Goal: Task Accomplishment & Management: Manage account settings

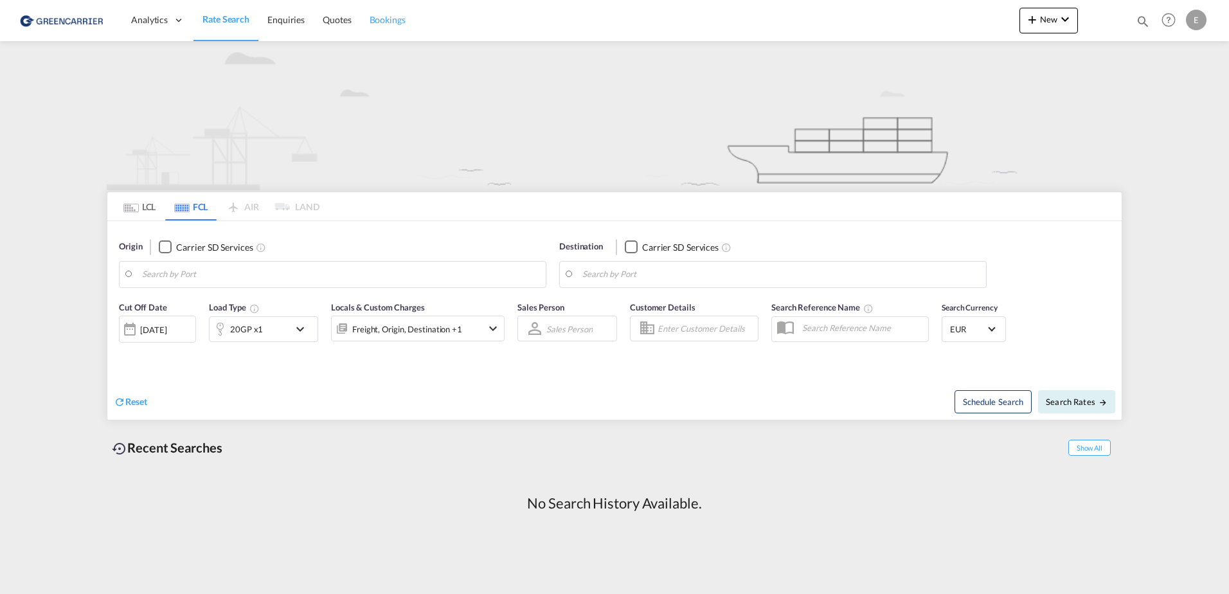
click at [393, 22] on span "Bookings" at bounding box center [388, 19] width 36 height 11
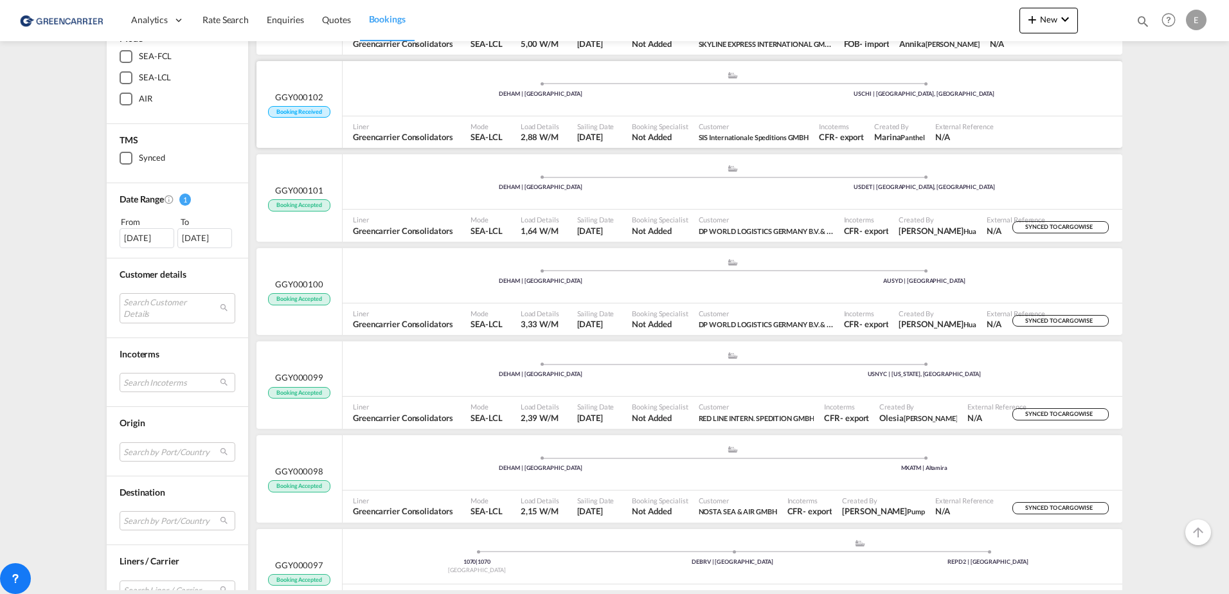
scroll to position [64, 0]
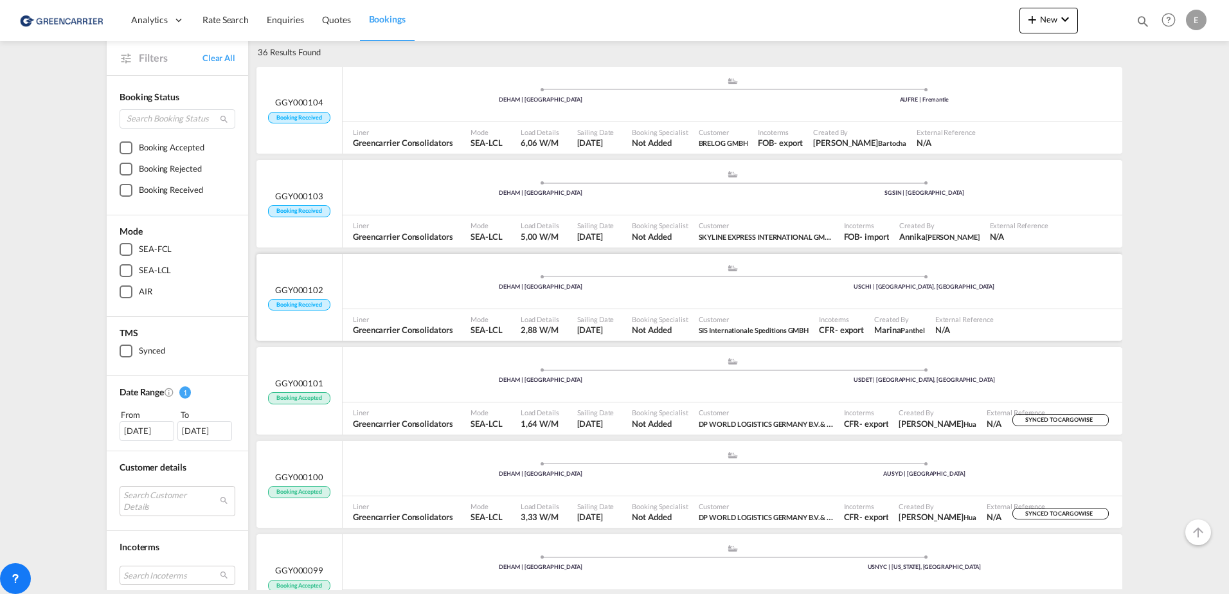
click at [305, 300] on span "Booking Received" at bounding box center [299, 305] width 62 height 12
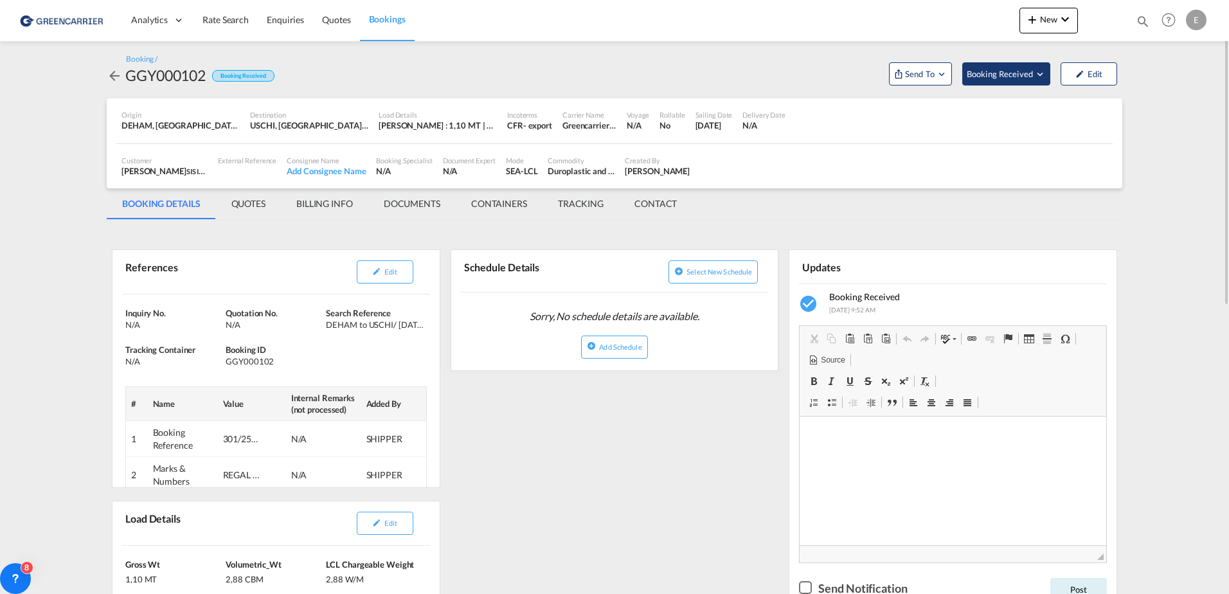
click at [1020, 78] on span "Booking Received" at bounding box center [1001, 74] width 68 height 13
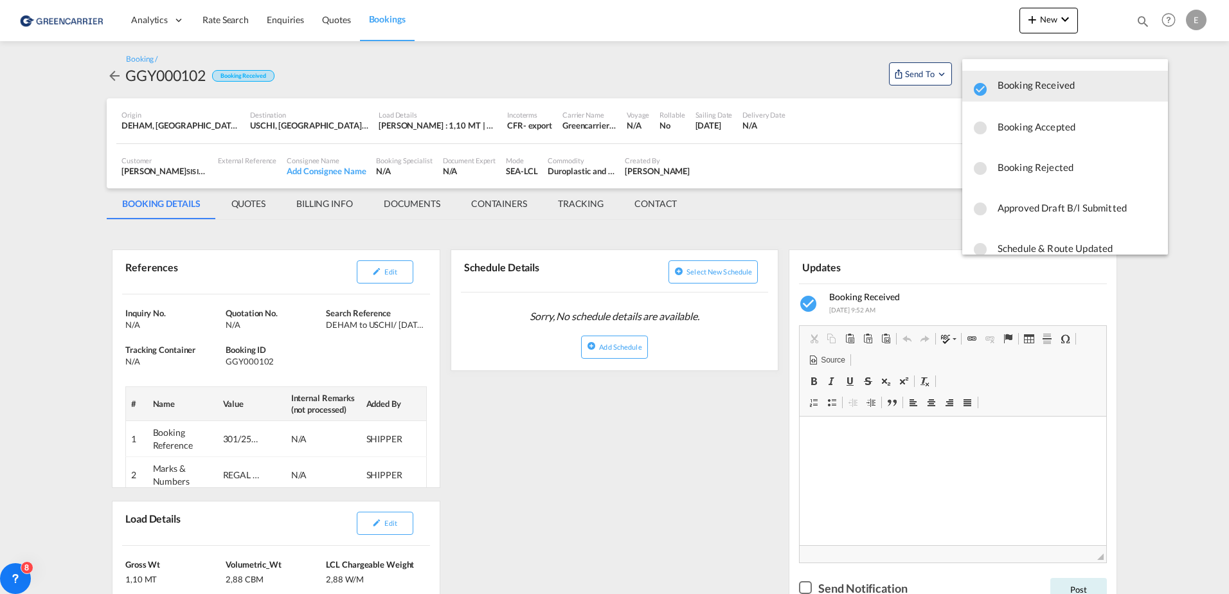
click at [1025, 123] on span "Booking Accepted" at bounding box center [1078, 126] width 160 height 23
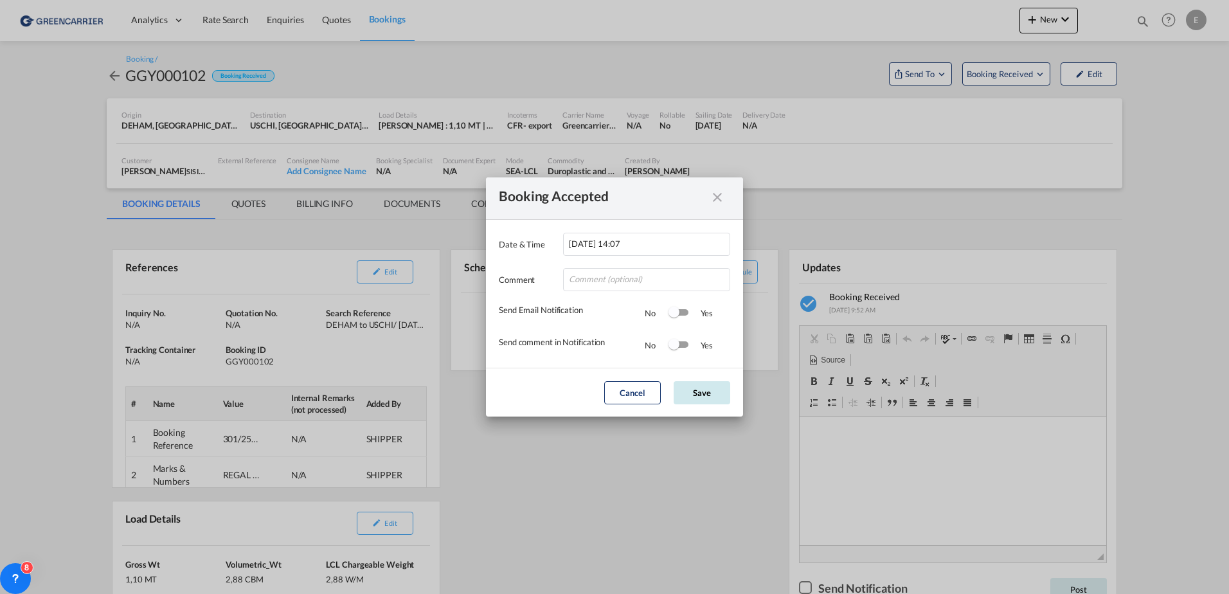
click at [698, 392] on button "Save" at bounding box center [702, 392] width 57 height 23
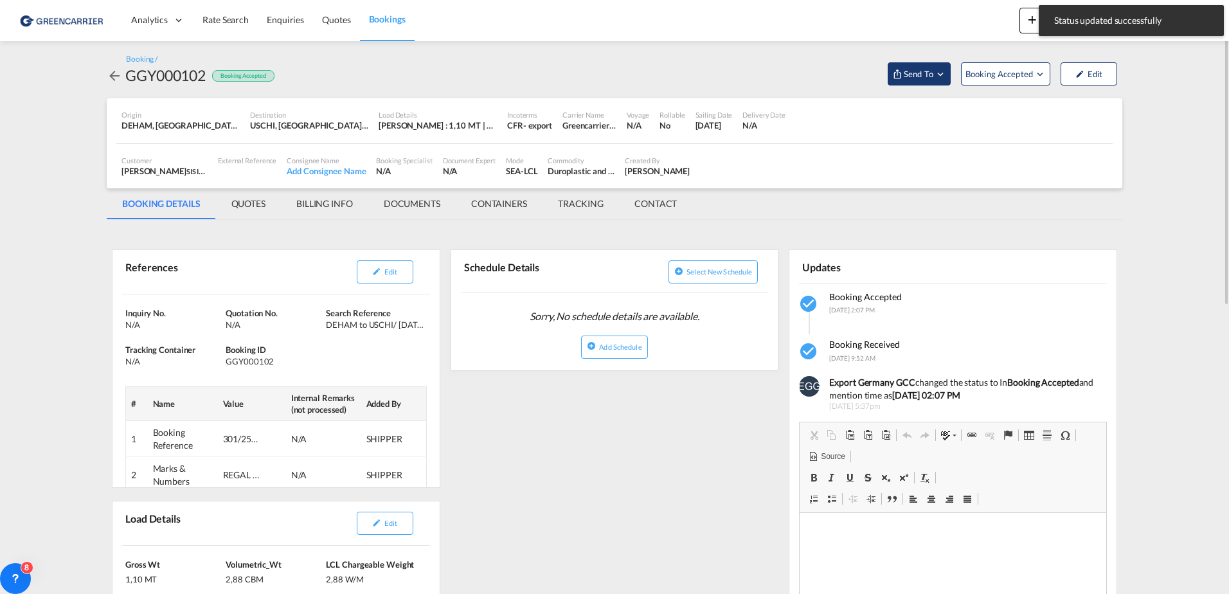
click at [929, 75] on span "Send To" at bounding box center [919, 74] width 32 height 13
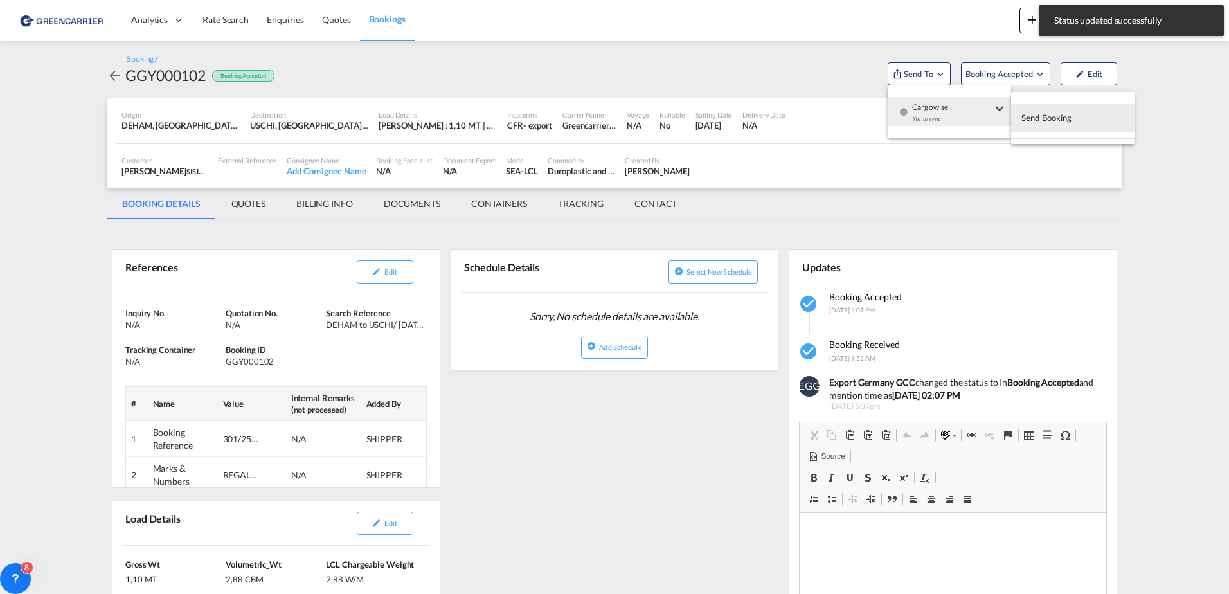
click at [942, 105] on span "Cargowise" at bounding box center [952, 103] width 80 height 12
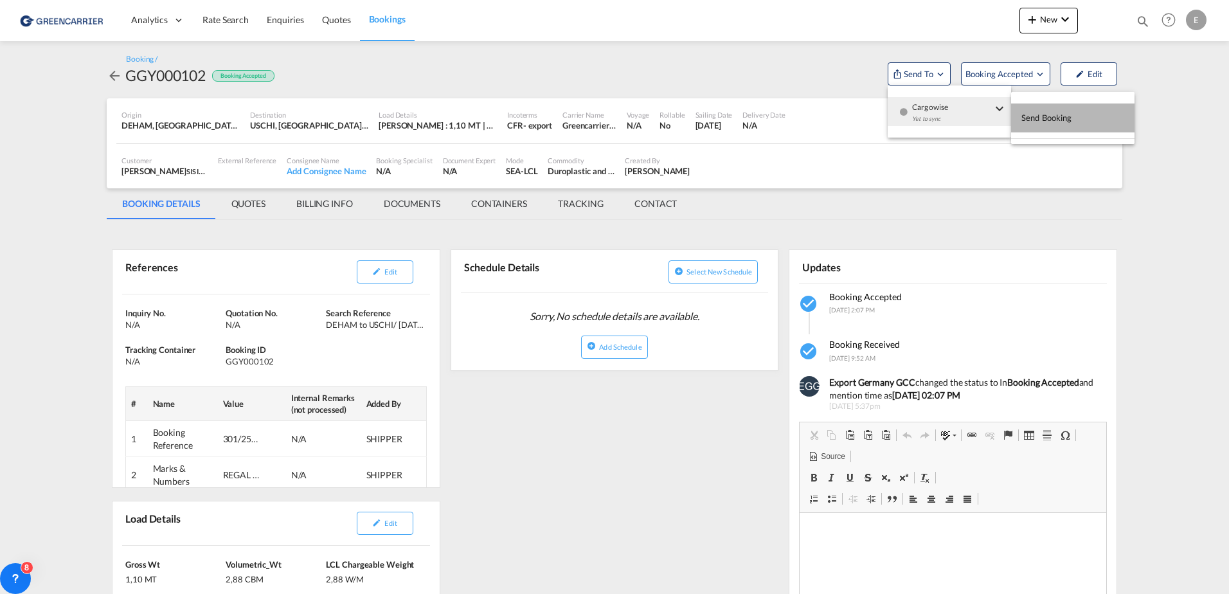
click at [1044, 118] on span "Send Booking" at bounding box center [1047, 117] width 51 height 21
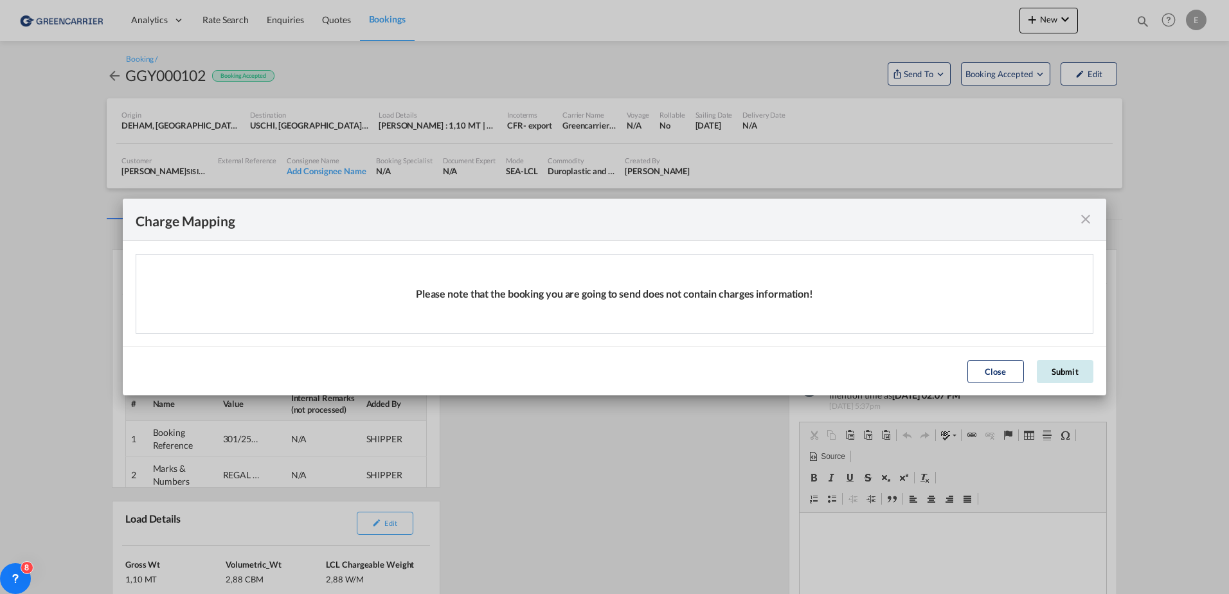
click at [1046, 378] on button "Submit" at bounding box center [1065, 371] width 57 height 23
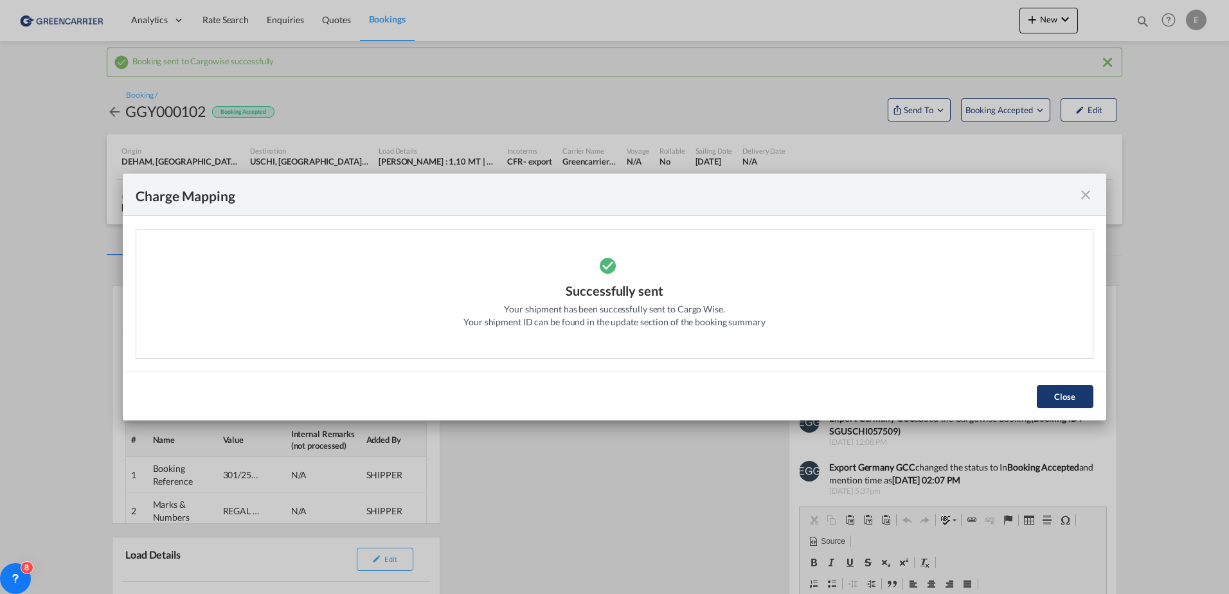
click at [1065, 395] on button "Close" at bounding box center [1065, 396] width 57 height 23
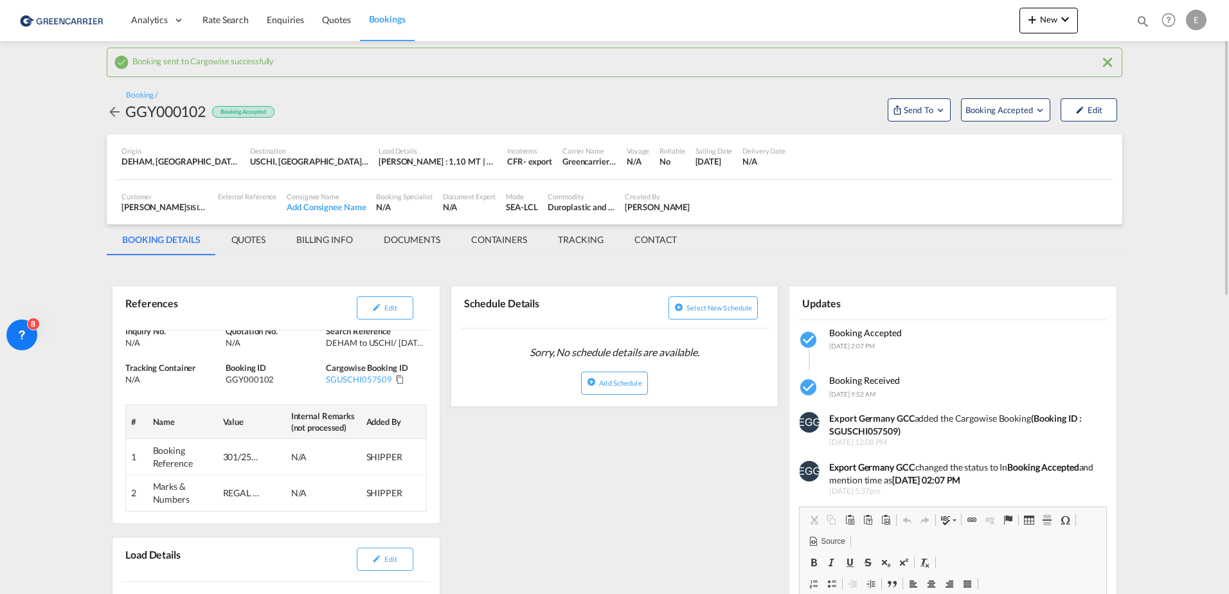
click at [381, 25] on span "Bookings" at bounding box center [387, 19] width 37 height 13
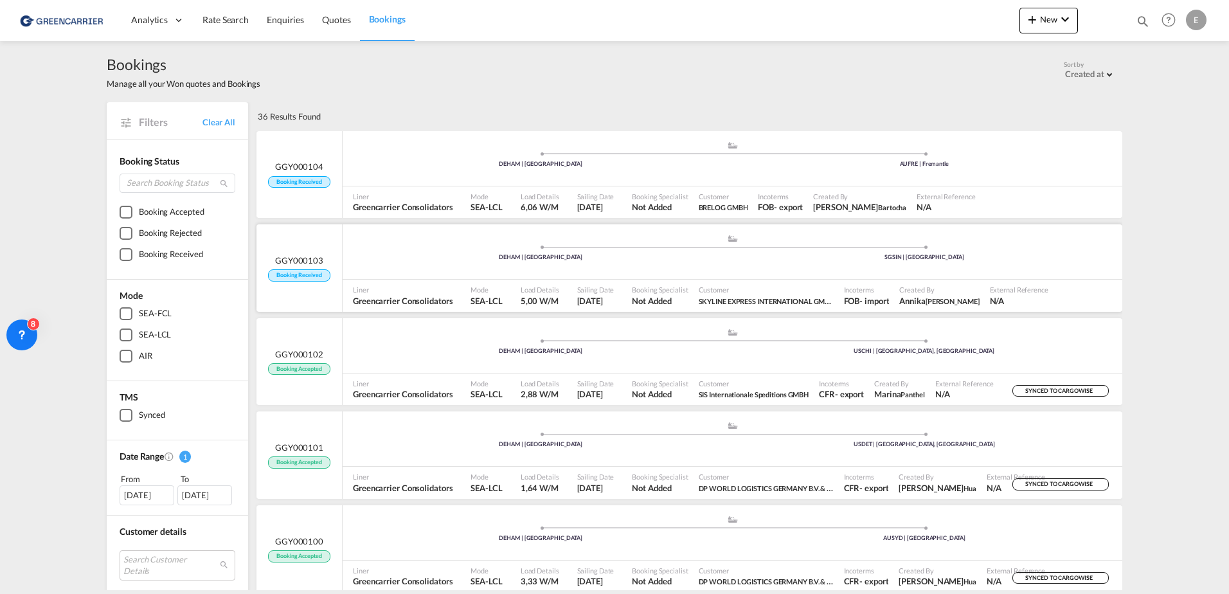
click at [317, 271] on span "Booking Received" at bounding box center [299, 275] width 62 height 12
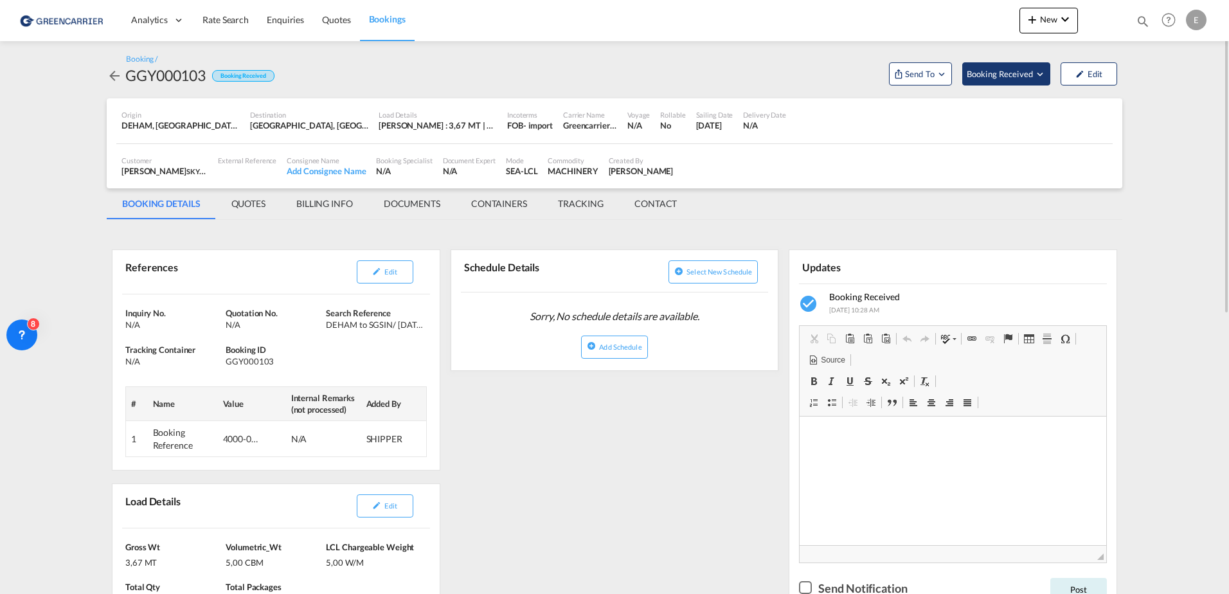
click at [997, 78] on span "Booking Received" at bounding box center [1001, 74] width 68 height 13
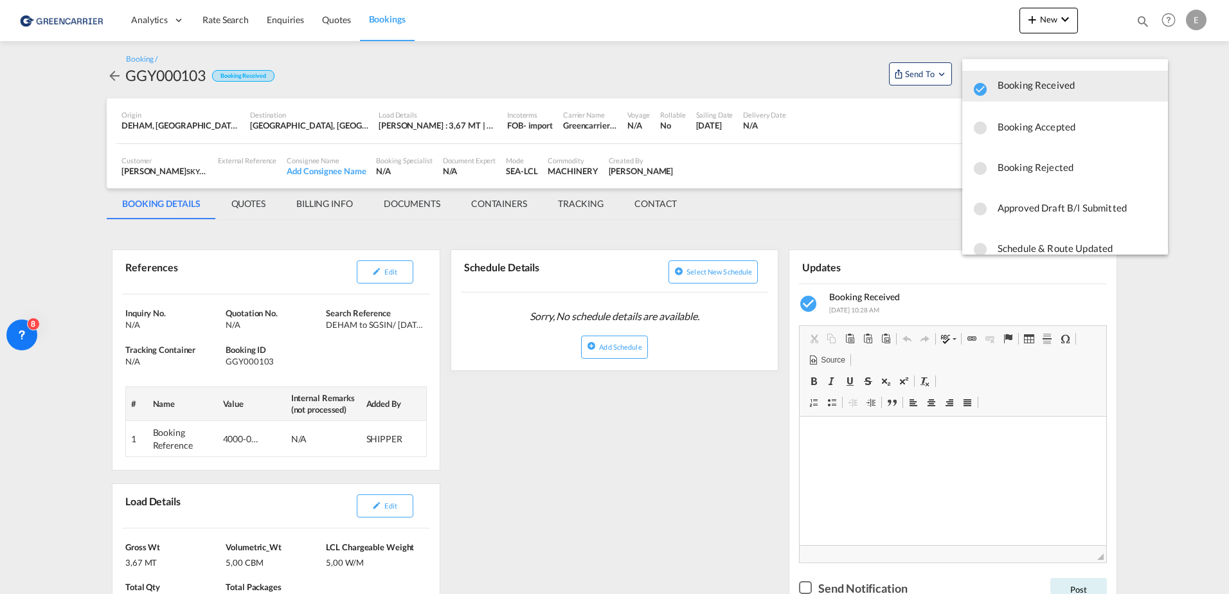
click at [1025, 131] on span "Booking Accepted" at bounding box center [1078, 126] width 160 height 23
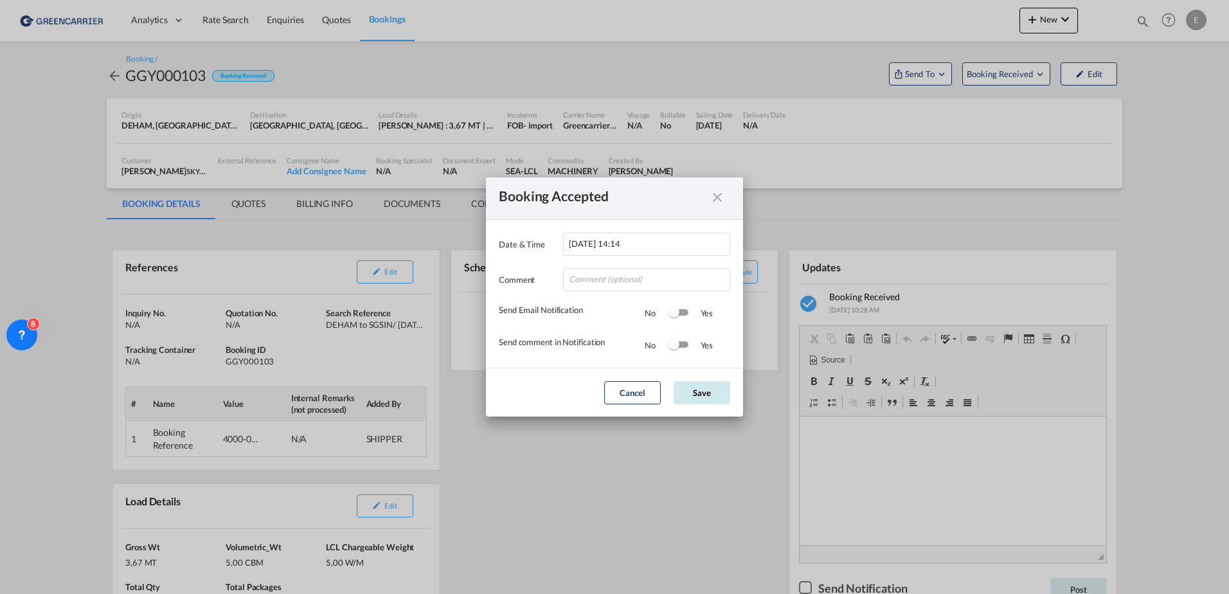
click at [696, 402] on button "Save" at bounding box center [702, 392] width 57 height 23
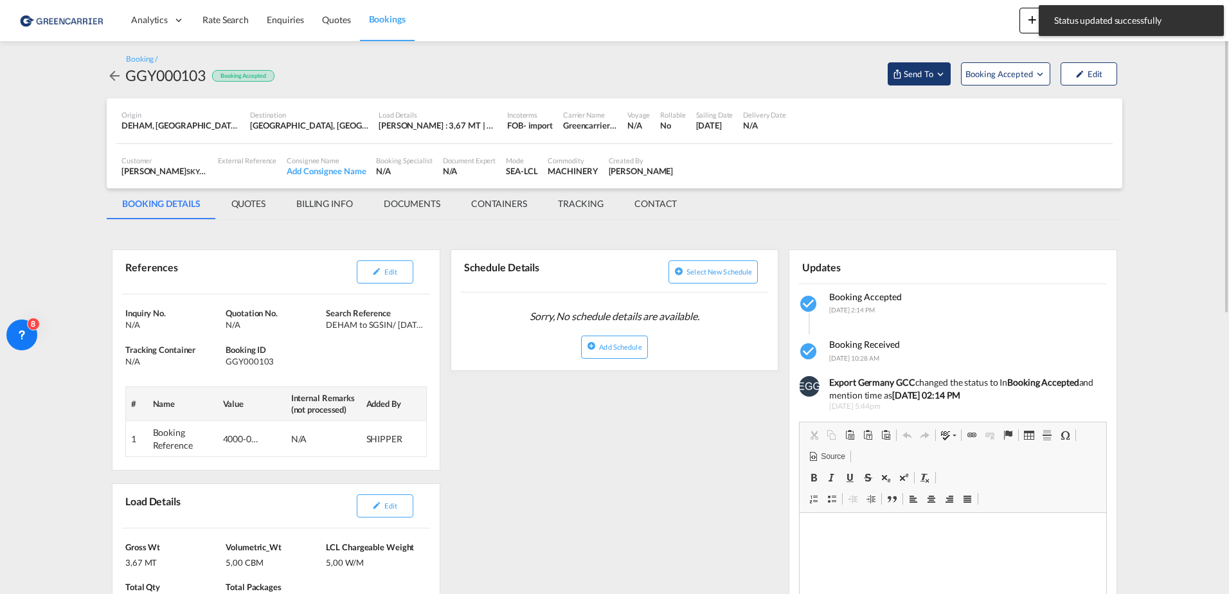
click at [918, 75] on span "Send To" at bounding box center [919, 74] width 32 height 13
click at [1053, 118] on span "Send Booking" at bounding box center [1047, 117] width 51 height 21
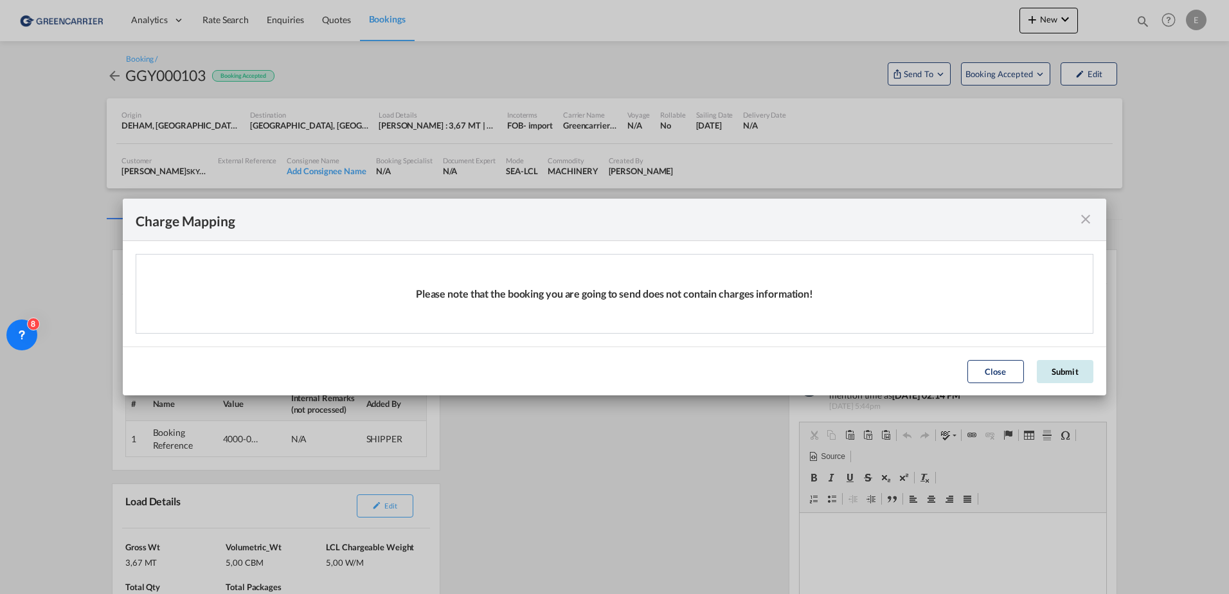
click at [1060, 372] on button "Submit" at bounding box center [1065, 371] width 57 height 23
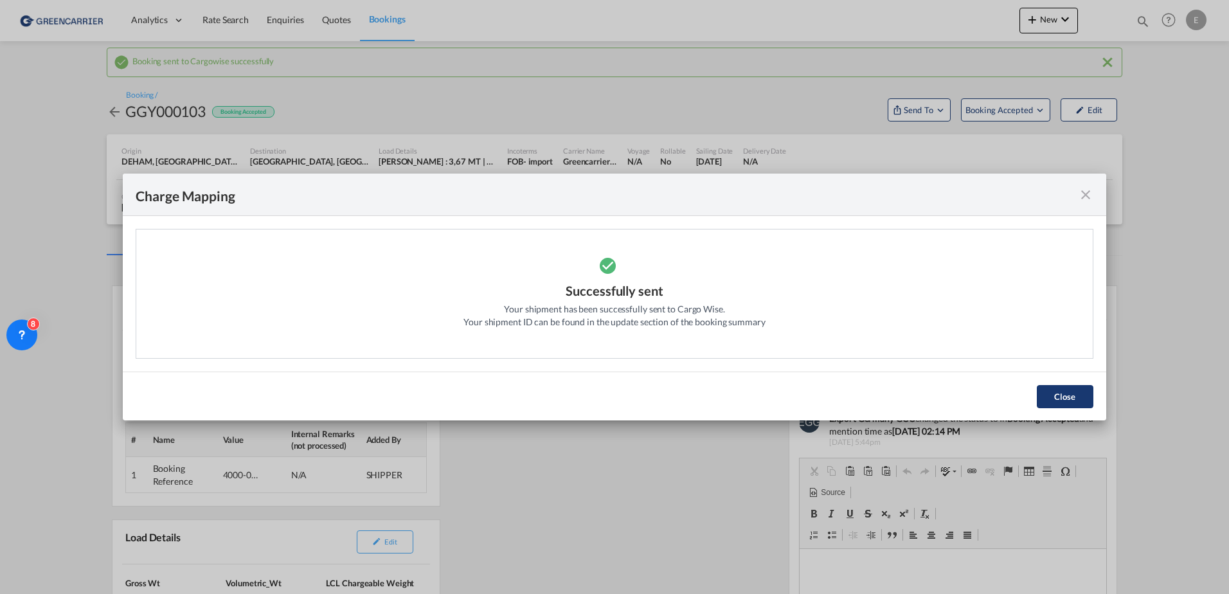
click at [1062, 392] on button "Close" at bounding box center [1065, 396] width 57 height 23
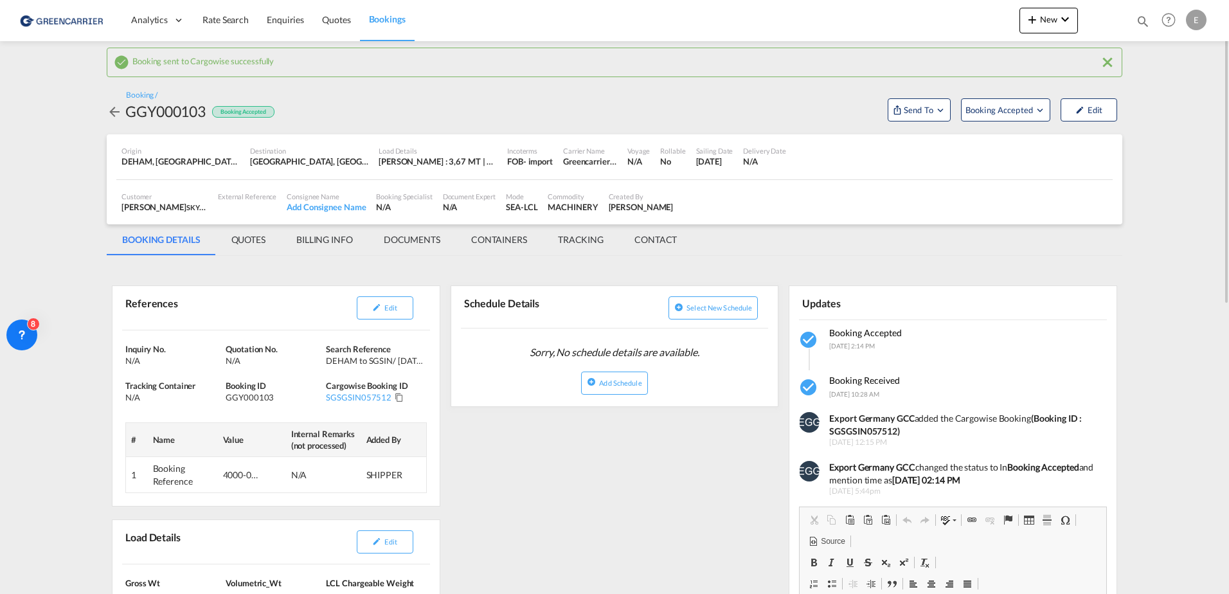
click at [114, 113] on md-icon "icon-arrow-left" at bounding box center [114, 111] width 15 height 15
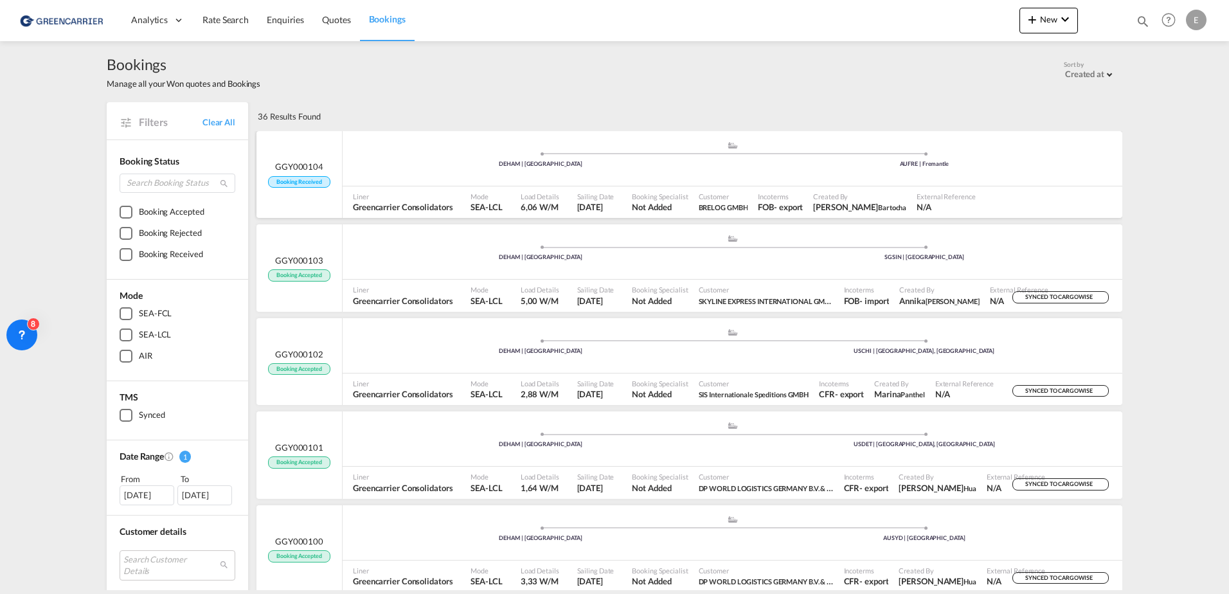
click at [282, 181] on span "Booking Received" at bounding box center [299, 182] width 62 height 12
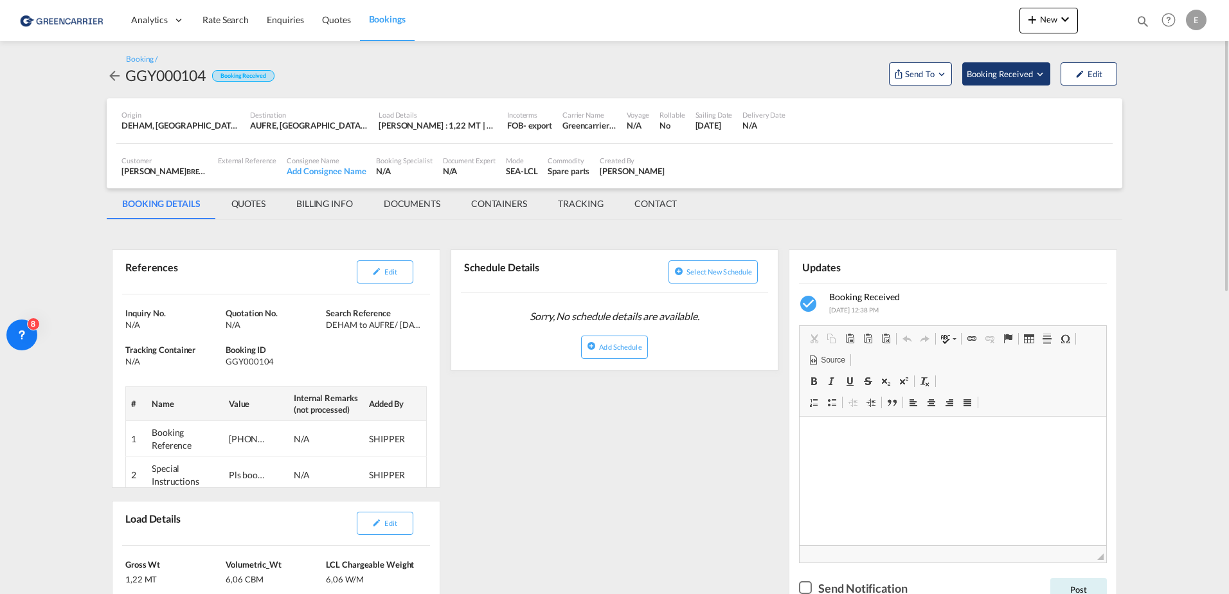
click at [987, 76] on span "Booking Received" at bounding box center [1001, 74] width 68 height 13
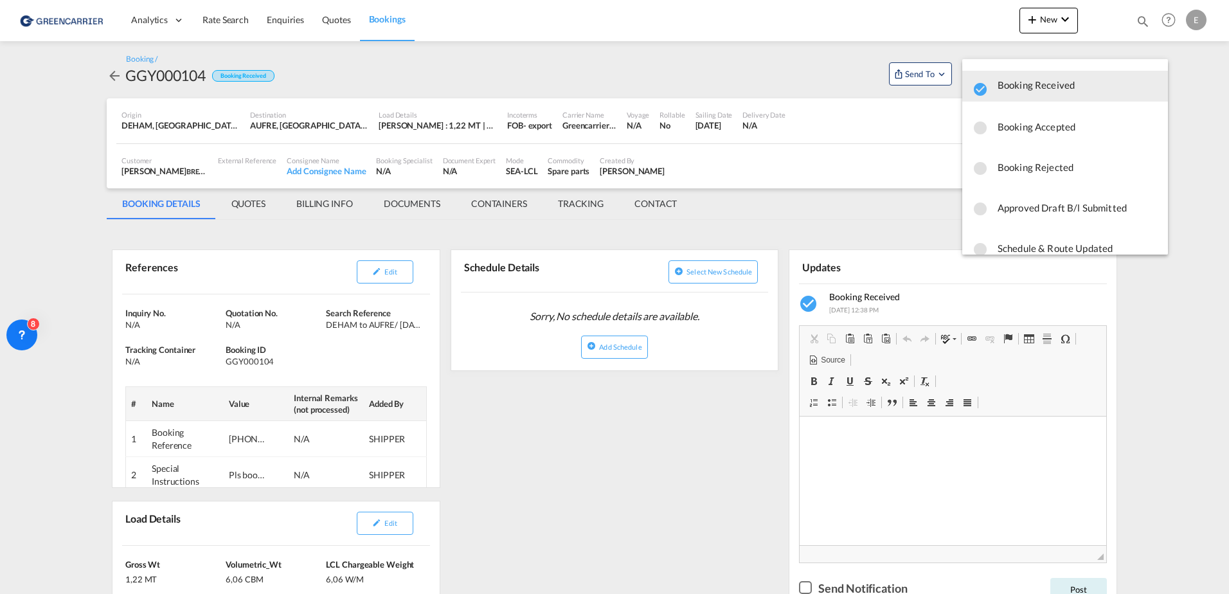
click at [1009, 132] on span "Booking Accepted" at bounding box center [1078, 126] width 160 height 23
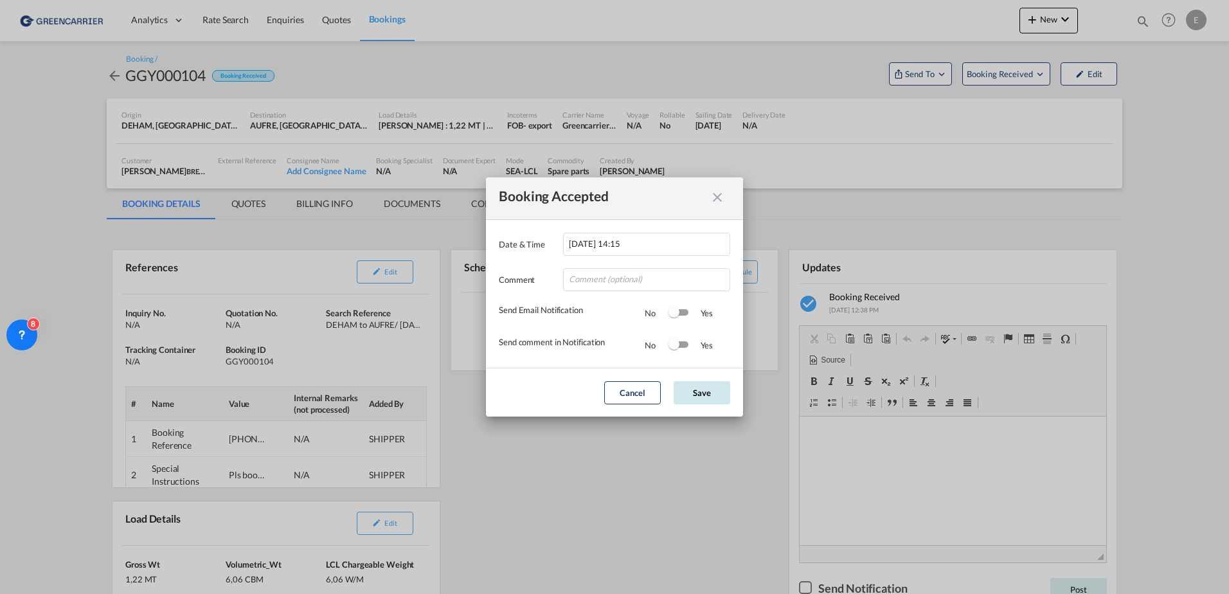
click at [721, 383] on button "Save" at bounding box center [702, 392] width 57 height 23
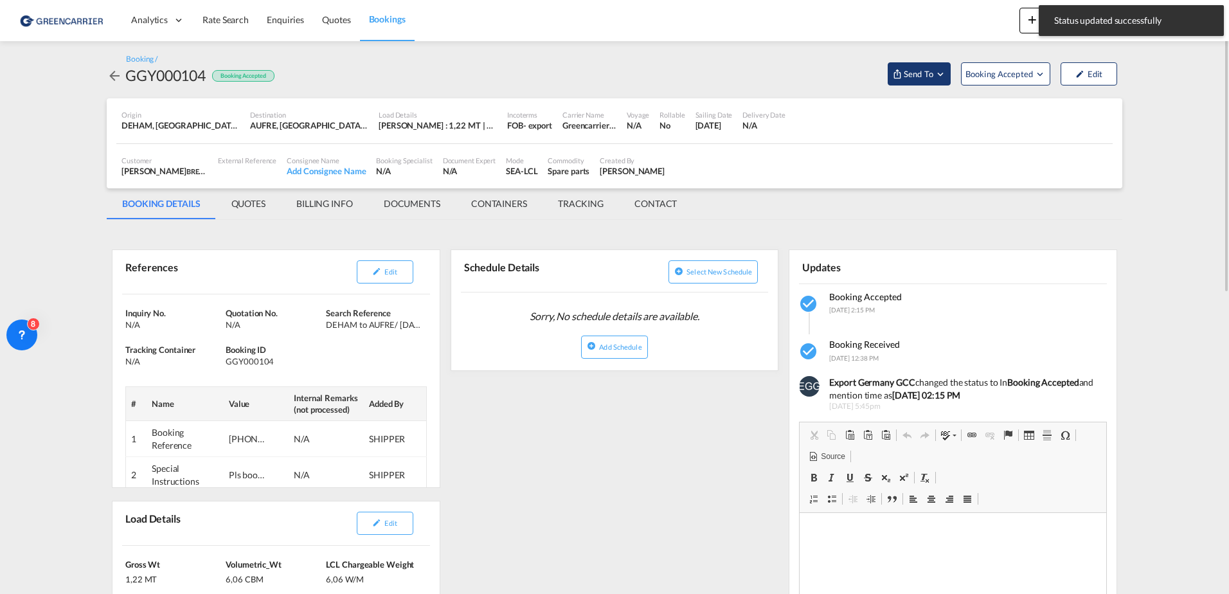
click at [933, 74] on span "Send To" at bounding box center [919, 74] width 32 height 13
click at [1038, 118] on span "Send Booking" at bounding box center [1047, 117] width 51 height 21
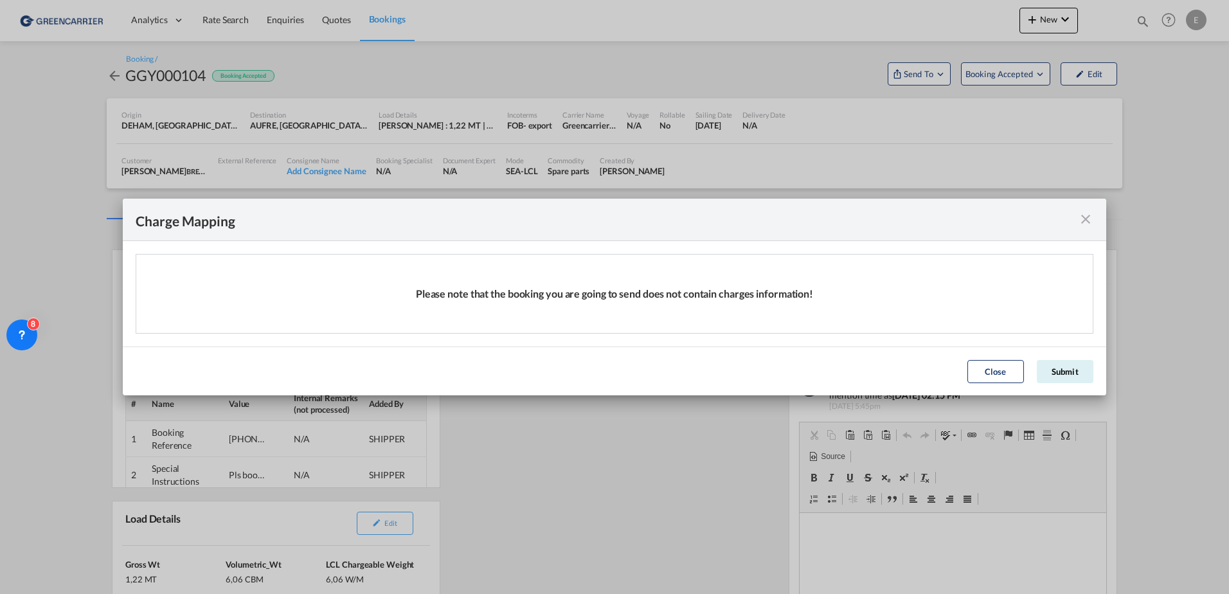
click at [1053, 367] on button "Submit" at bounding box center [1065, 371] width 57 height 23
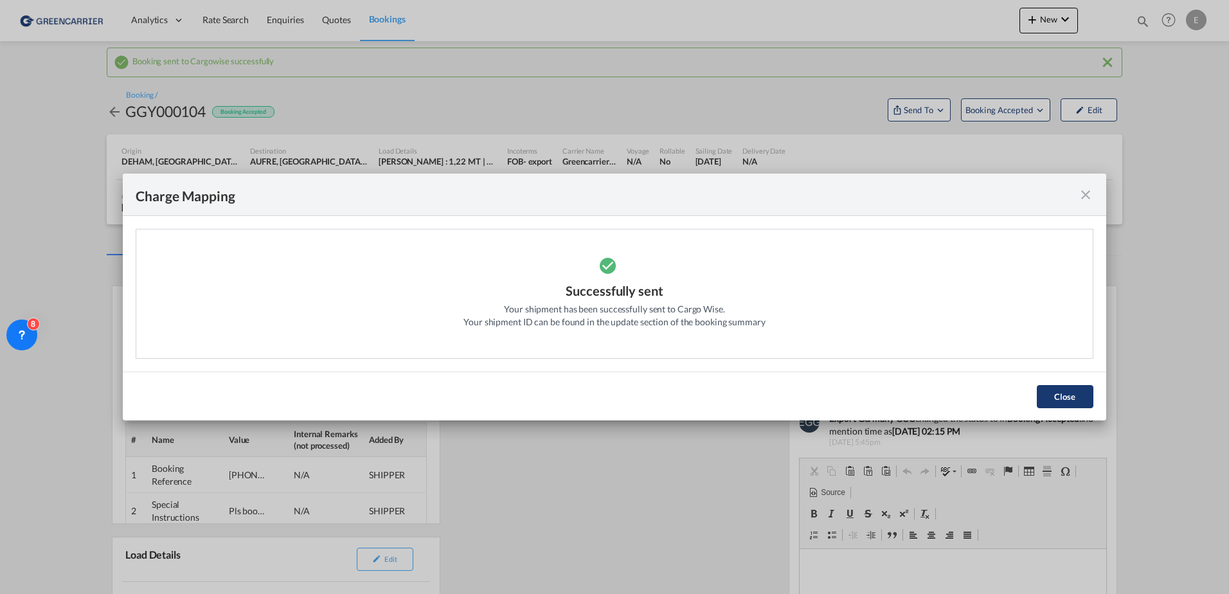
click at [1067, 397] on button "Close" at bounding box center [1065, 396] width 57 height 23
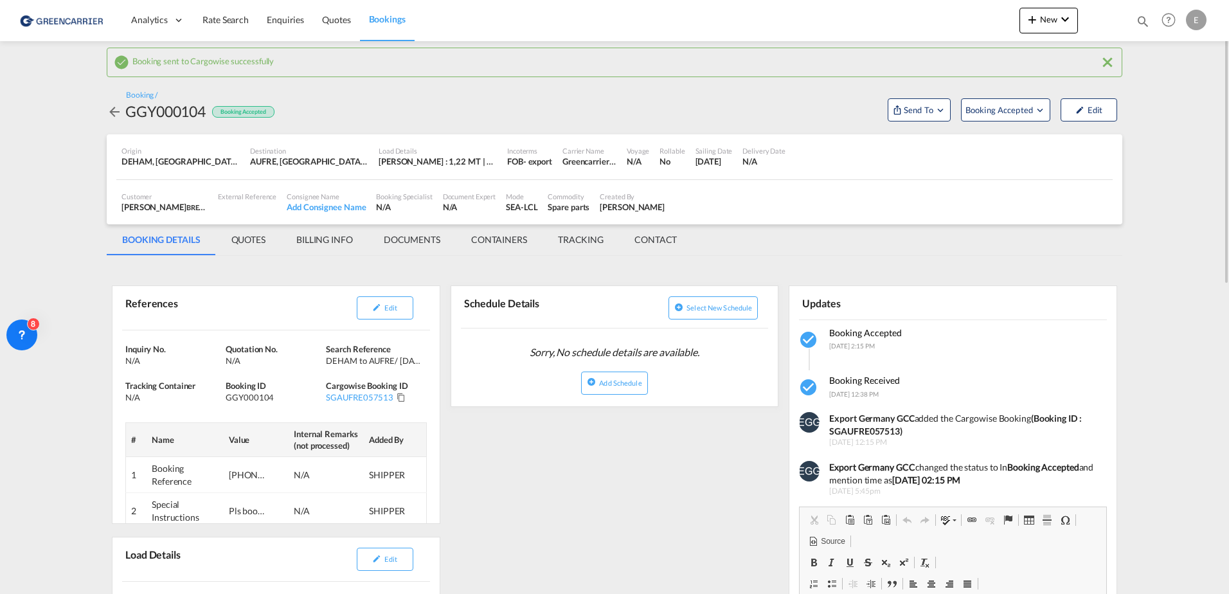
click at [116, 110] on md-icon "icon-arrow-left" at bounding box center [114, 111] width 15 height 15
